Goal: Check status: Check status

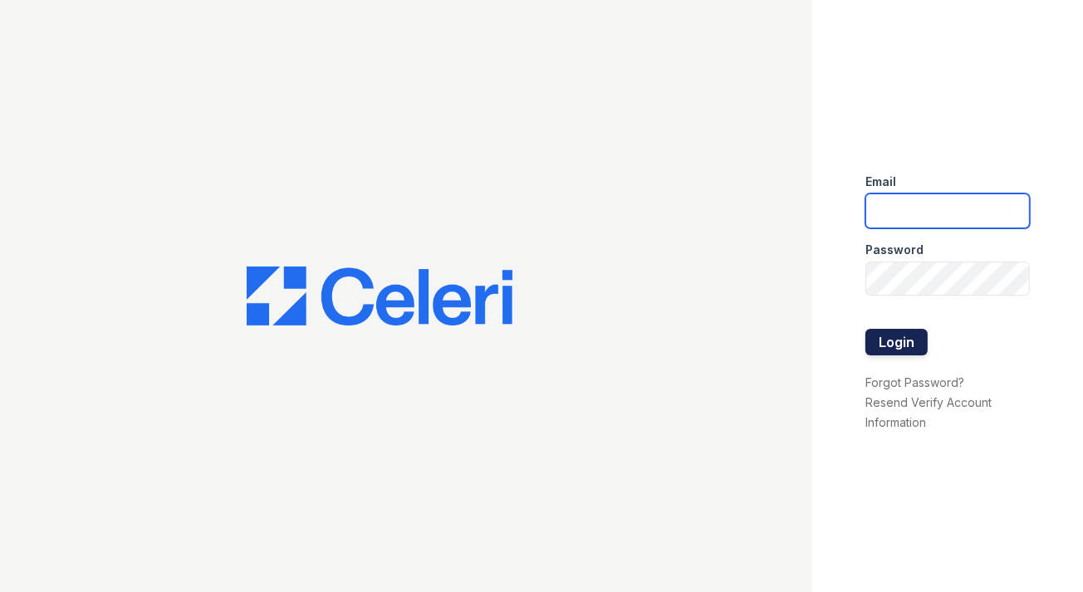
type input "[PERSON_NAME][EMAIL_ADDRESS][PERSON_NAME][DOMAIN_NAME]"
click at [891, 348] on button "Login" at bounding box center [897, 342] width 62 height 27
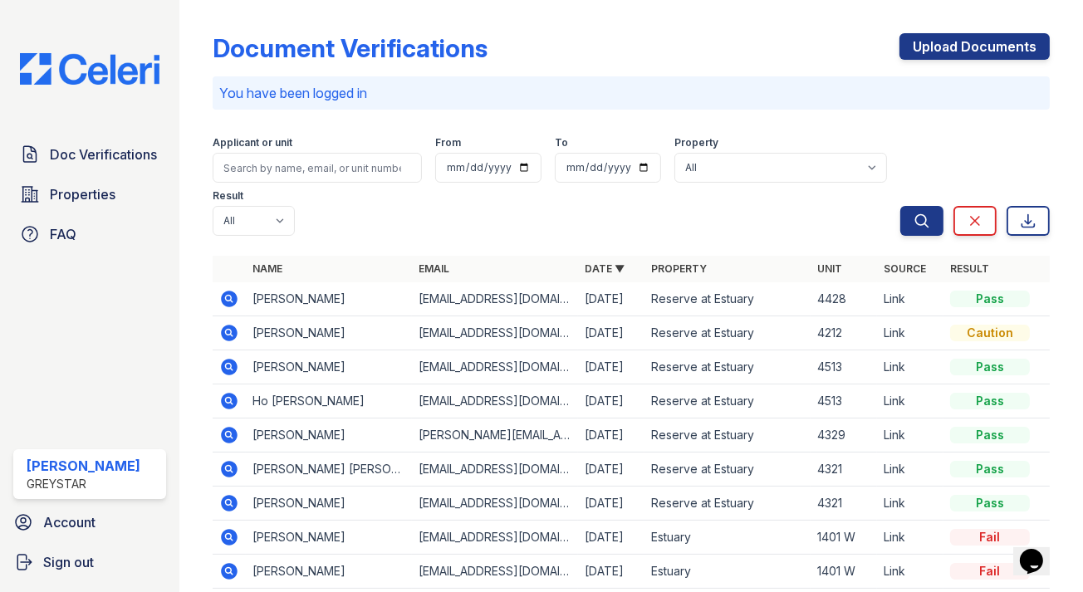
click at [232, 436] on icon at bounding box center [229, 435] width 20 height 20
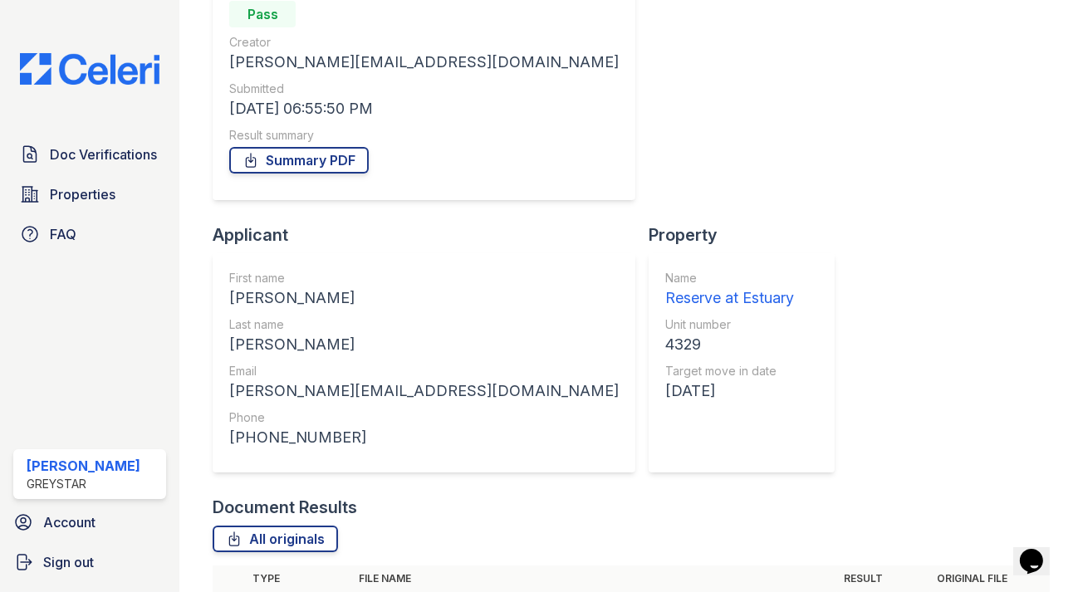
scroll to position [268, 0]
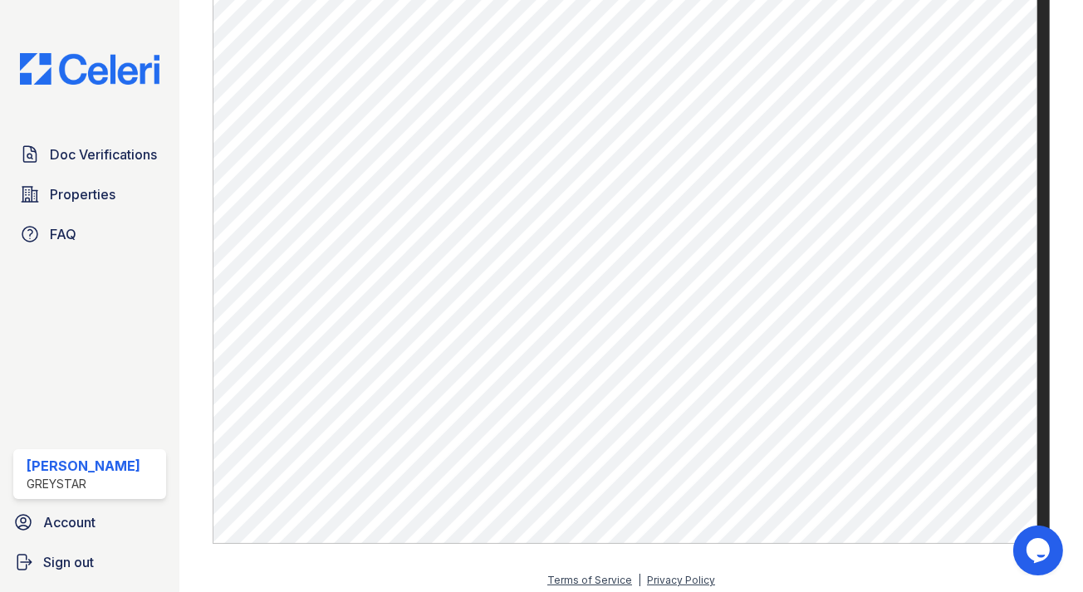
scroll to position [852, 0]
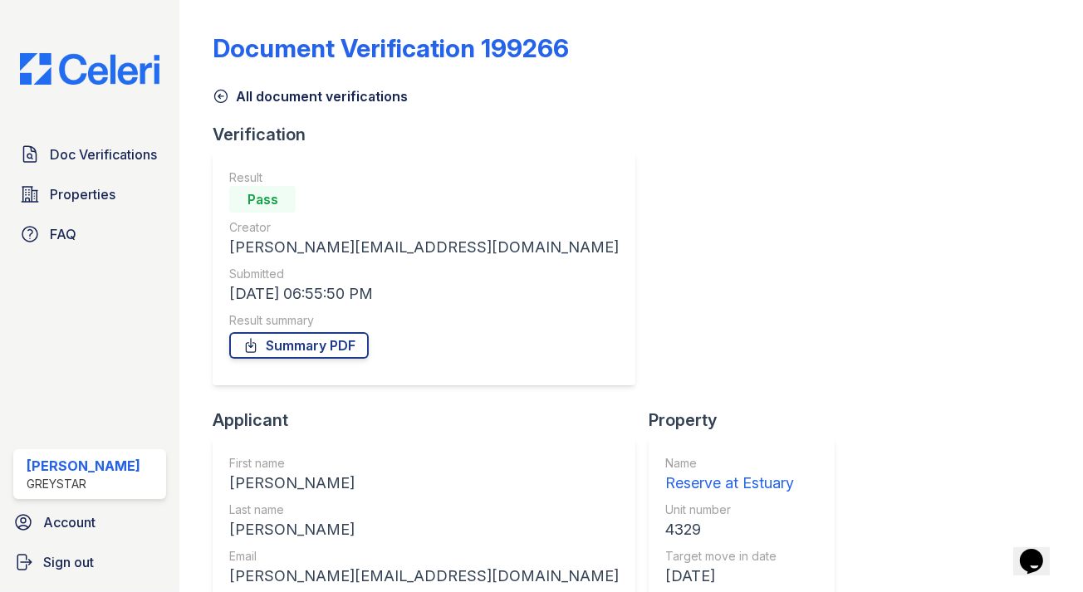
scroll to position [268, 0]
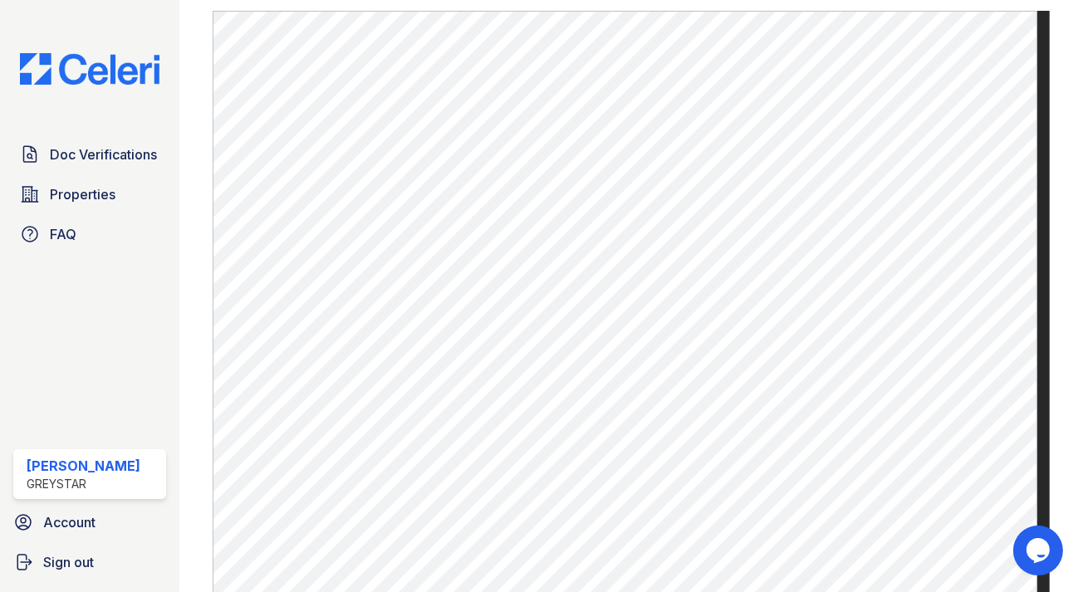
scroll to position [658, 0]
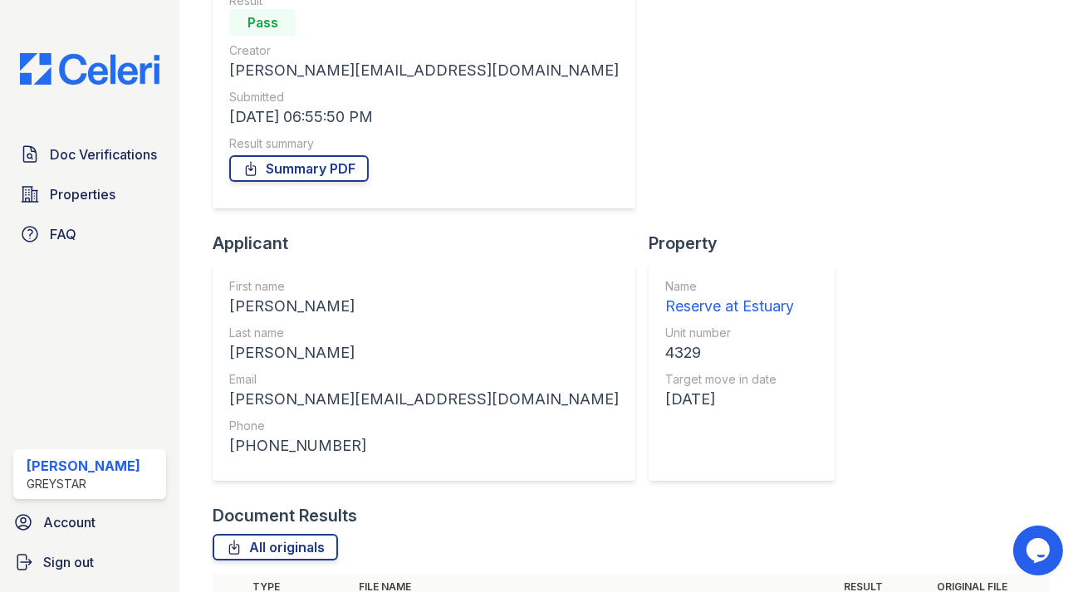
scroll to position [268, 0]
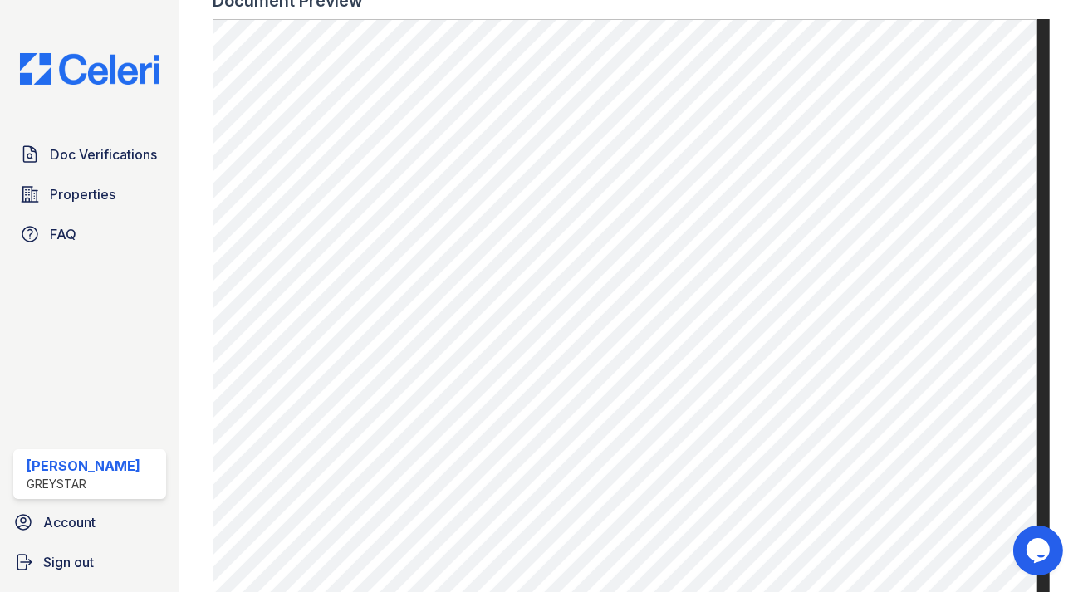
scroll to position [575, 0]
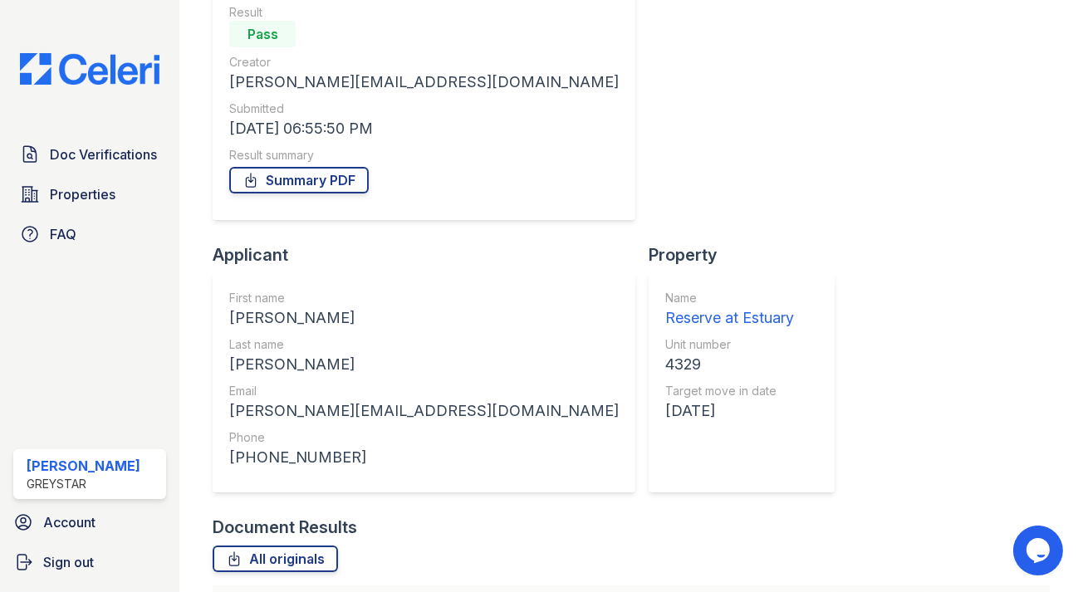
scroll to position [249, 0]
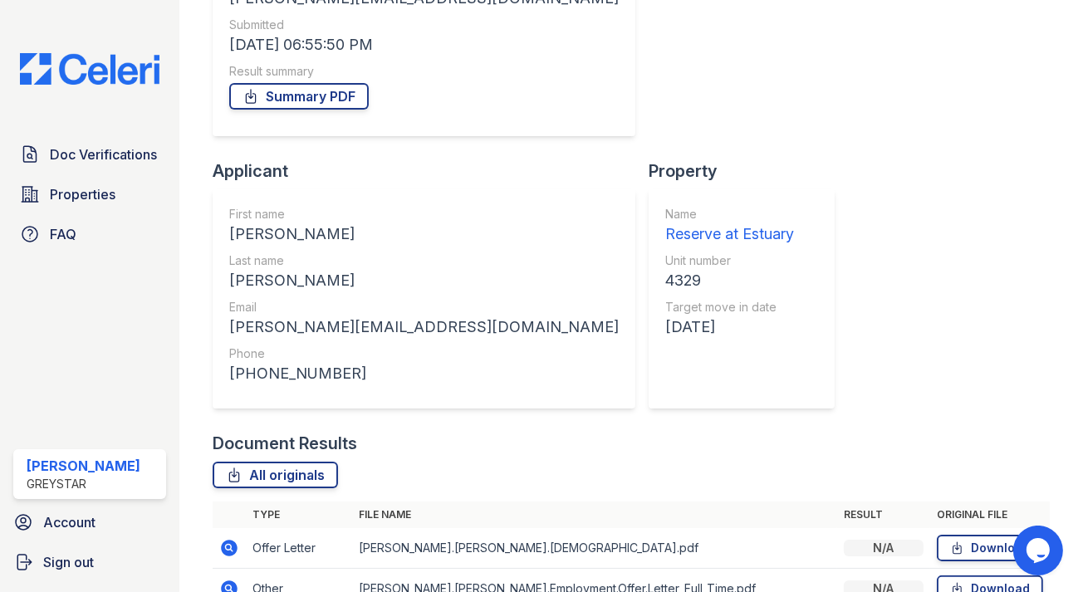
click at [220, 579] on icon at bounding box center [229, 589] width 20 height 20
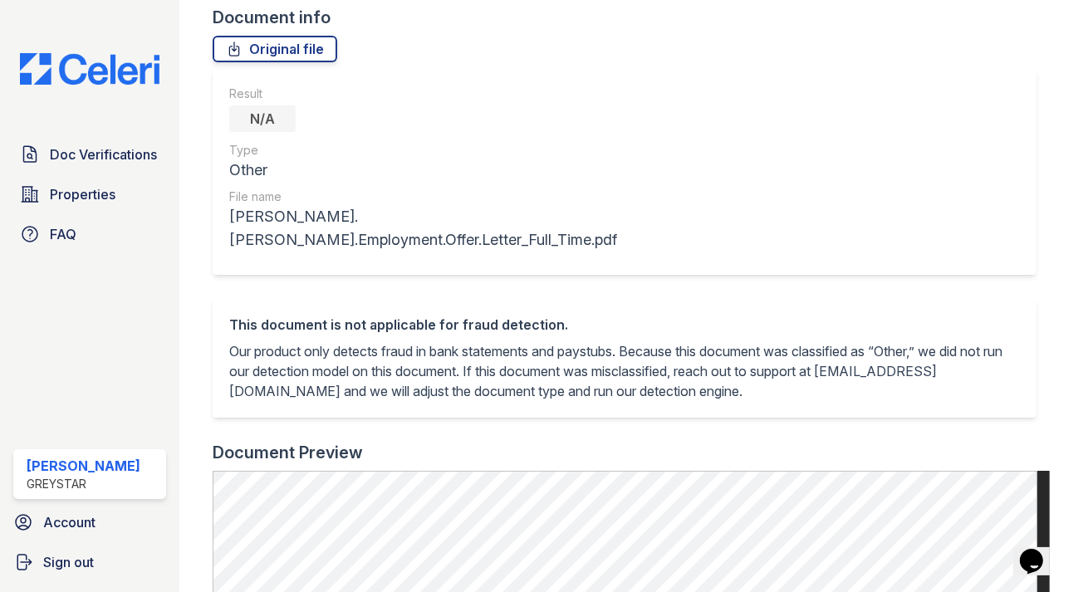
scroll to position [82, 0]
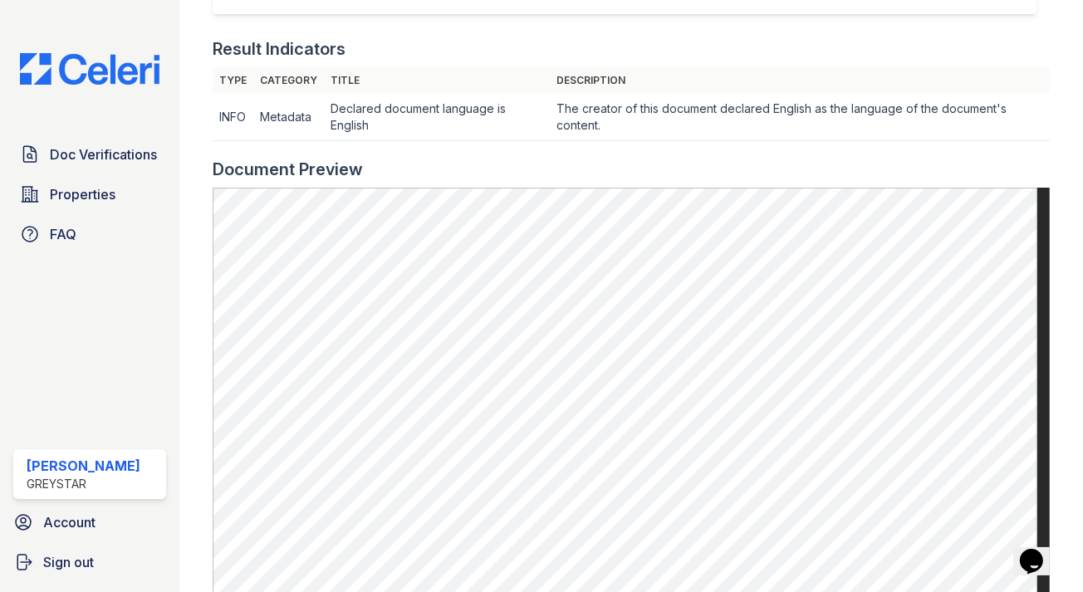
scroll to position [582, 0]
